Goal: Navigation & Orientation: Find specific page/section

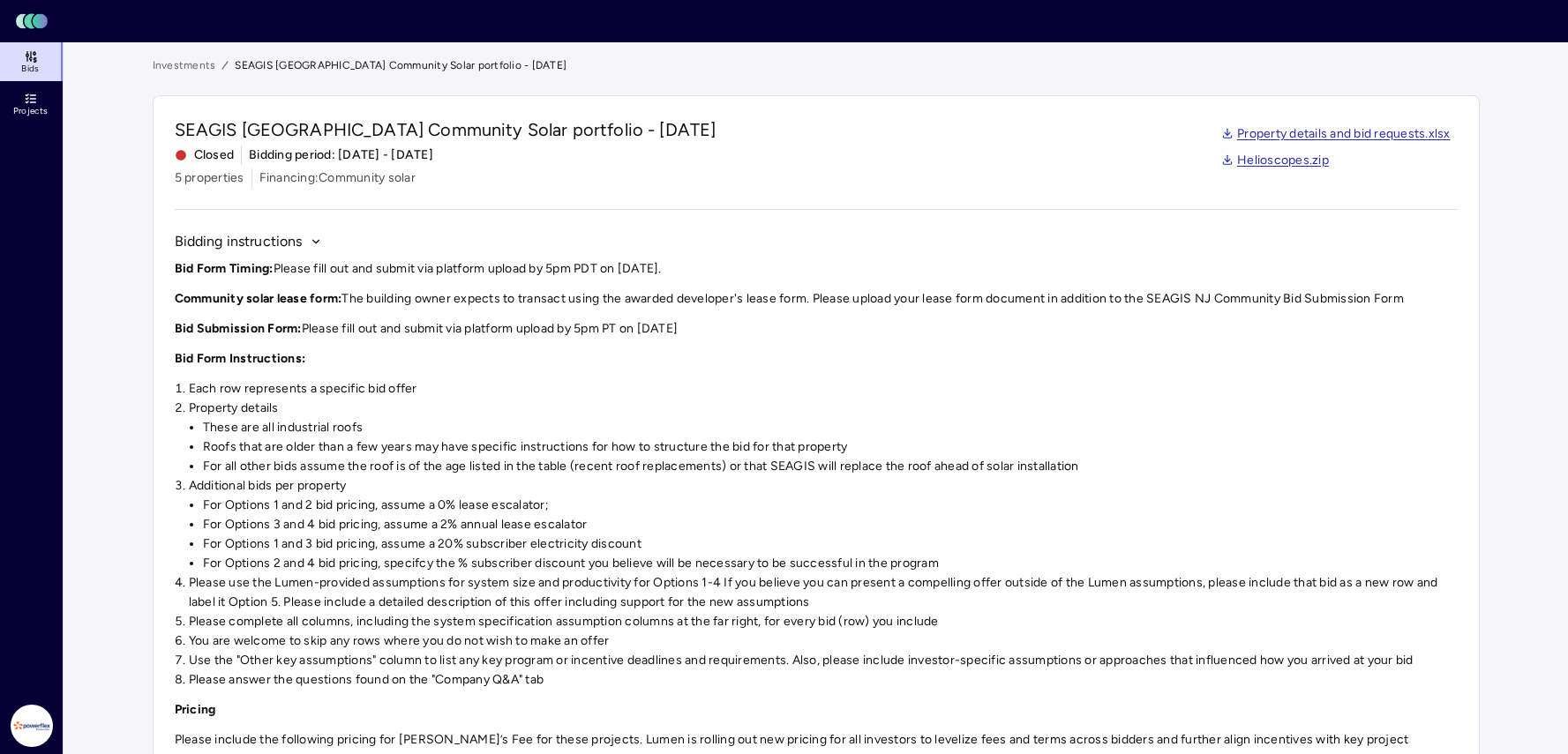
click at [42, 105] on link "Projects" at bounding box center [32, 104] width 64 height 38
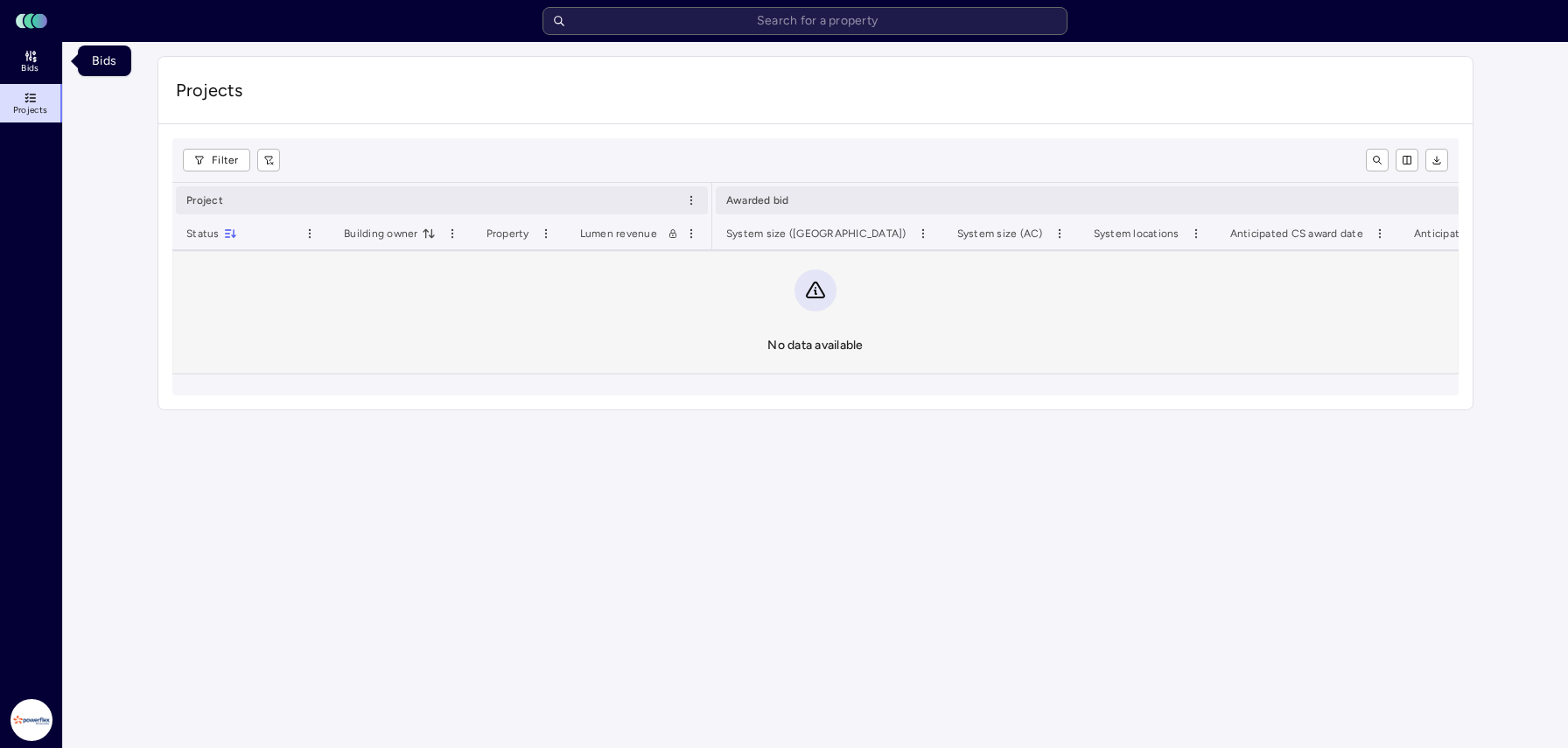
click at [39, 60] on link "Bids" at bounding box center [32, 60] width 64 height 38
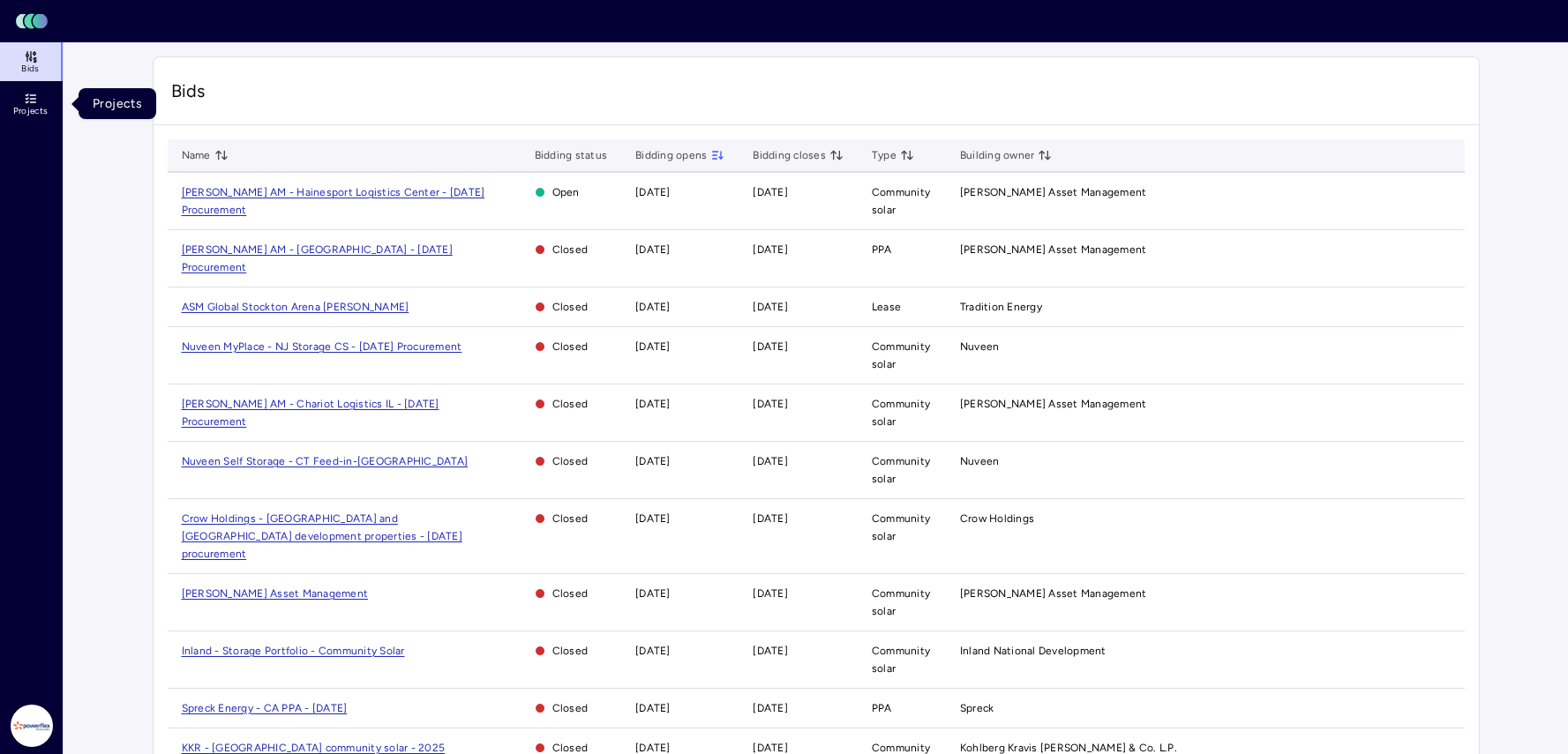
click at [34, 96] on icon at bounding box center [33, 96] width 5 height 0
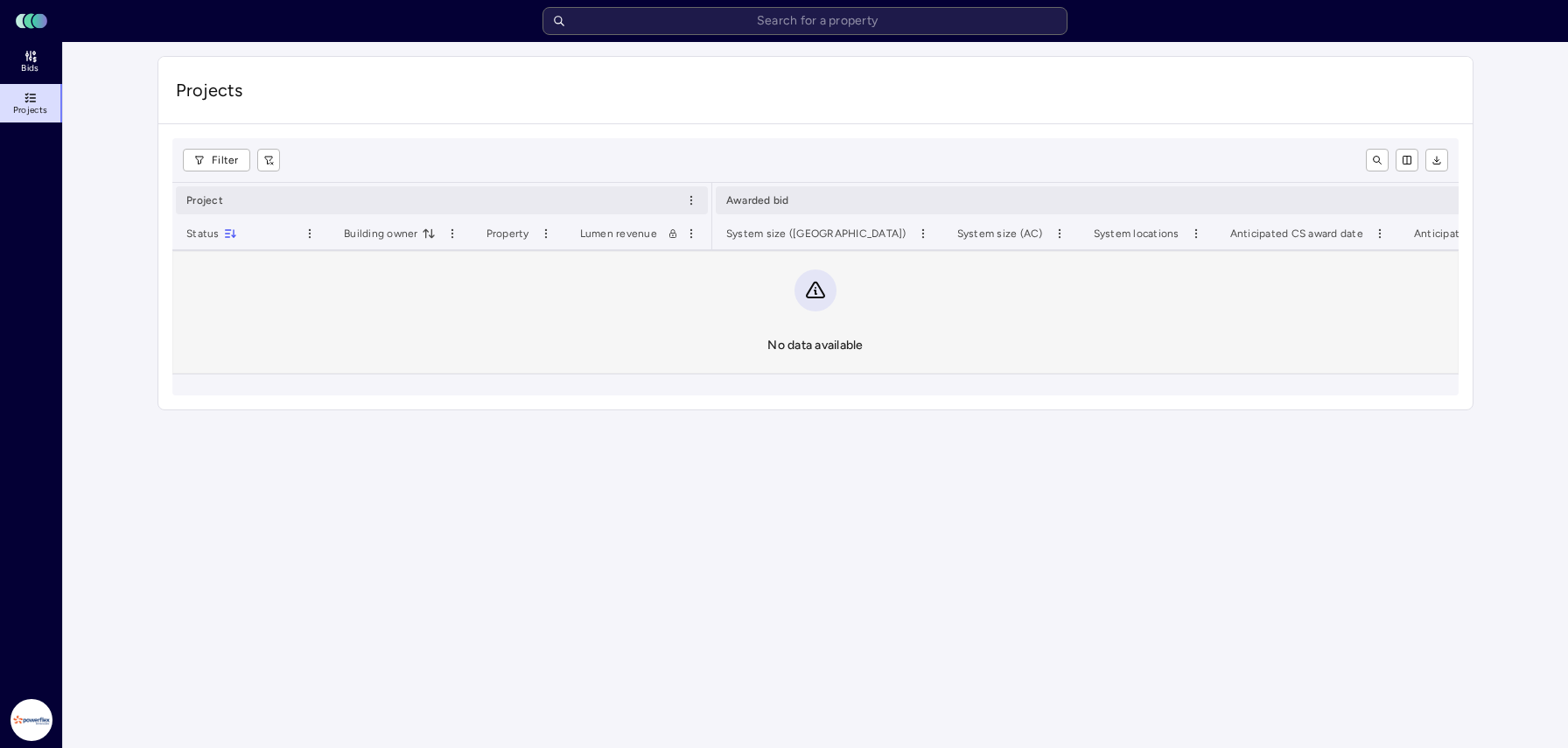
click at [48, 76] on link "Bids" at bounding box center [32, 60] width 64 height 38
